Goal: Task Accomplishment & Management: Manage account settings

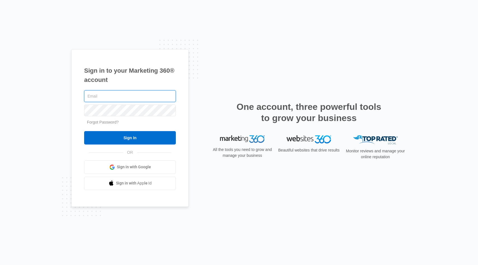
type input "[EMAIL_ADDRESS][DOMAIN_NAME]"
click at [130, 137] on input "Sign In" at bounding box center [130, 137] width 92 height 13
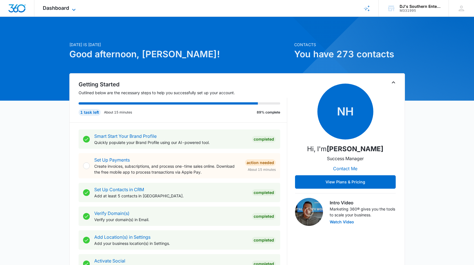
click at [74, 9] on icon at bounding box center [73, 9] width 7 height 7
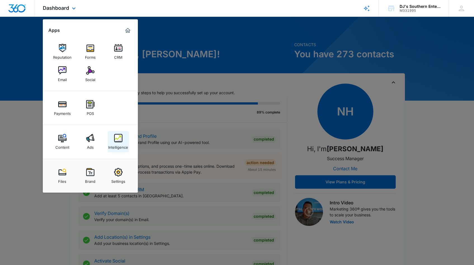
click at [117, 141] on img at bounding box center [118, 138] width 8 height 8
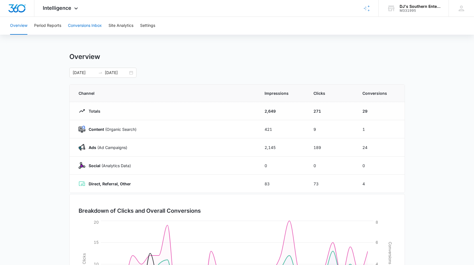
click at [93, 25] on button "Conversions Inbox" at bounding box center [85, 26] width 34 height 18
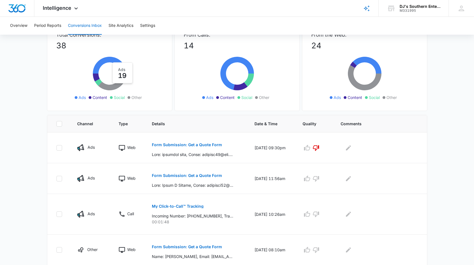
scroll to position [69, 0]
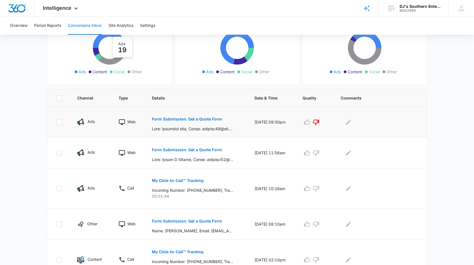
click at [176, 118] on p "Form Submission: Get a Quote Form" at bounding box center [187, 119] width 70 height 4
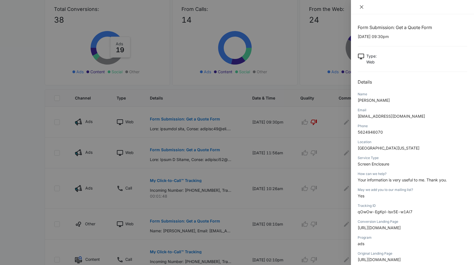
click at [361, 7] on icon "close" at bounding box center [361, 6] width 3 height 3
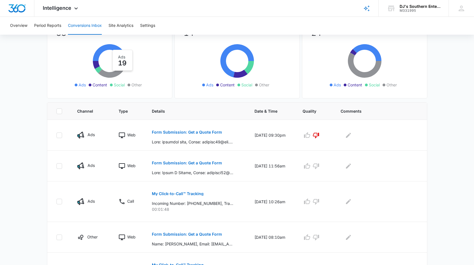
scroll to position [97, 0]
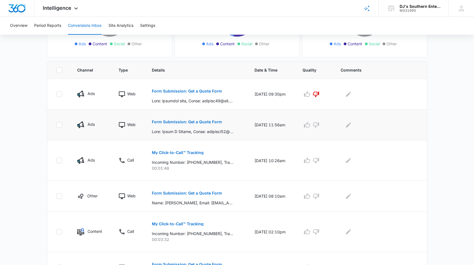
click at [196, 121] on p "Form Submission: Get a Quote Form" at bounding box center [187, 122] width 70 height 4
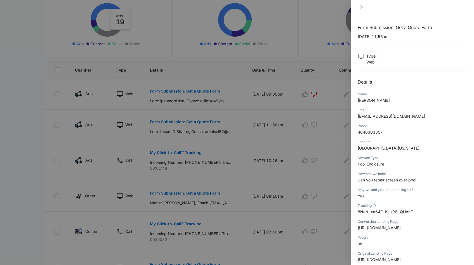
click at [362, 8] on icon "close" at bounding box center [361, 6] width 3 height 3
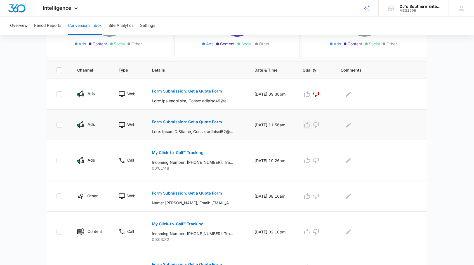
click at [310, 126] on icon "button" at bounding box center [306, 125] width 7 height 7
click at [203, 192] on p "Form Submission: Get a Quote Form" at bounding box center [187, 193] width 70 height 4
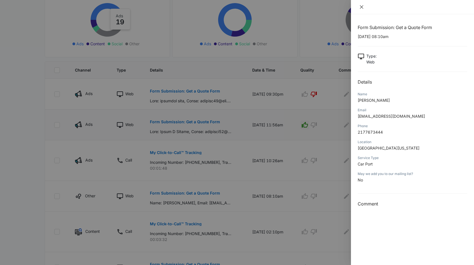
click at [362, 7] on icon "close" at bounding box center [361, 6] width 3 height 3
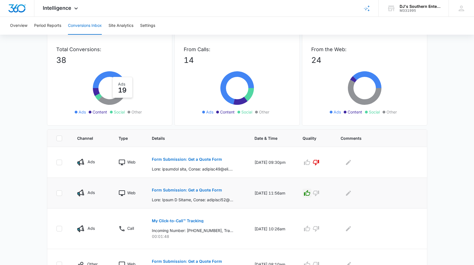
scroll to position [30, 0]
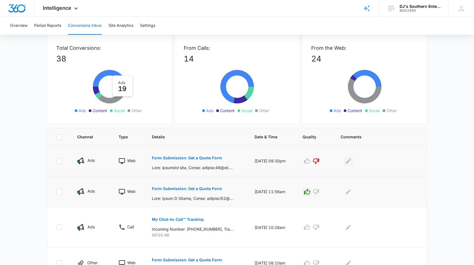
click at [351, 162] on icon "Edit Comments" at bounding box center [348, 161] width 7 height 7
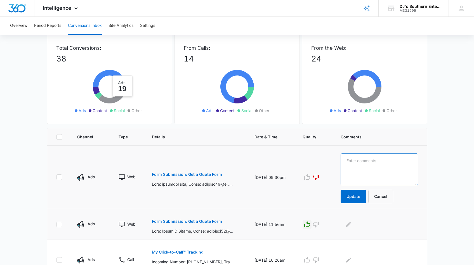
click at [351, 160] on textarea at bounding box center [378, 169] width 77 height 32
type textarea "Call did not go thru"
click at [355, 197] on button "Update" at bounding box center [352, 196] width 25 height 13
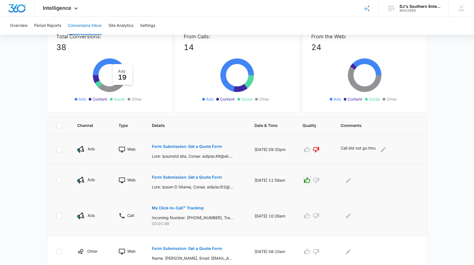
scroll to position [94, 0]
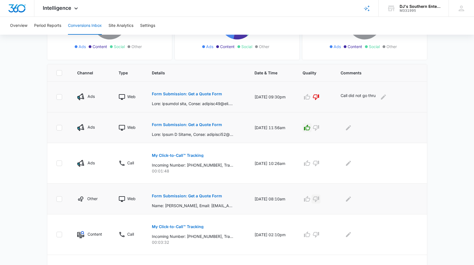
click at [319, 200] on icon "button" at bounding box center [315, 199] width 7 height 7
click at [351, 199] on icon "Edit Comments" at bounding box center [348, 198] width 5 height 5
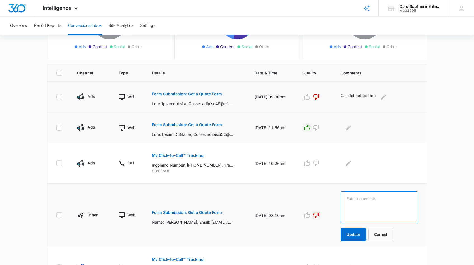
click at [351, 199] on textarea at bounding box center [378, 207] width 77 height 32
type textarea "Mailbox is full"
click at [359, 234] on button "Update" at bounding box center [352, 234] width 25 height 13
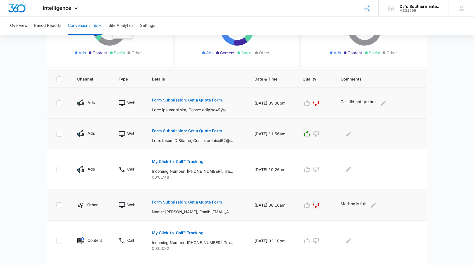
scroll to position [0, 0]
